Goal: Find specific page/section: Find specific page/section

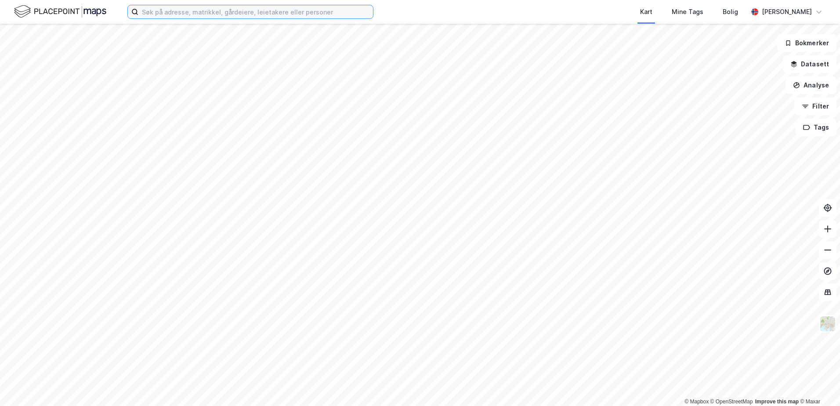
click at [141, 9] on input at bounding box center [255, 11] width 234 height 13
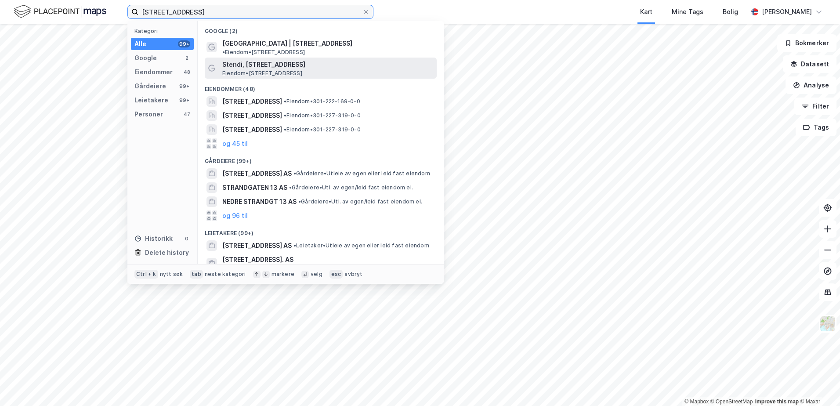
type input "[STREET_ADDRESS]"
click at [264, 62] on div "Stendi, [STREET_ADDRESS] Eiendom • [STREET_ADDRESS]" at bounding box center [328, 68] width 213 height 18
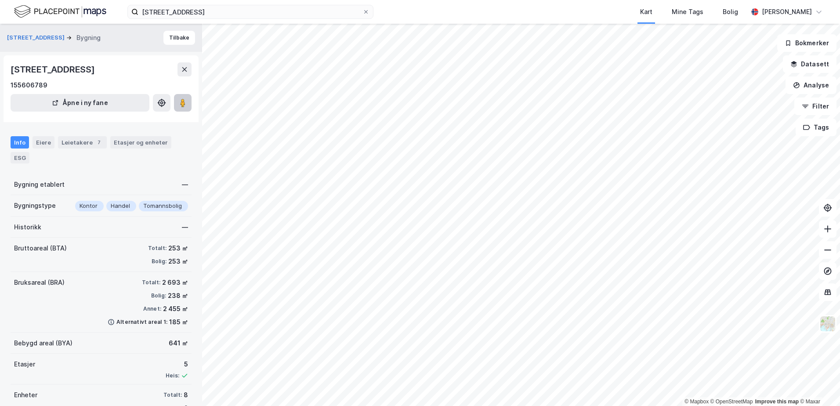
click at [184, 104] on image at bounding box center [182, 102] width 5 height 9
